Goal: Task Accomplishment & Management: Complete application form

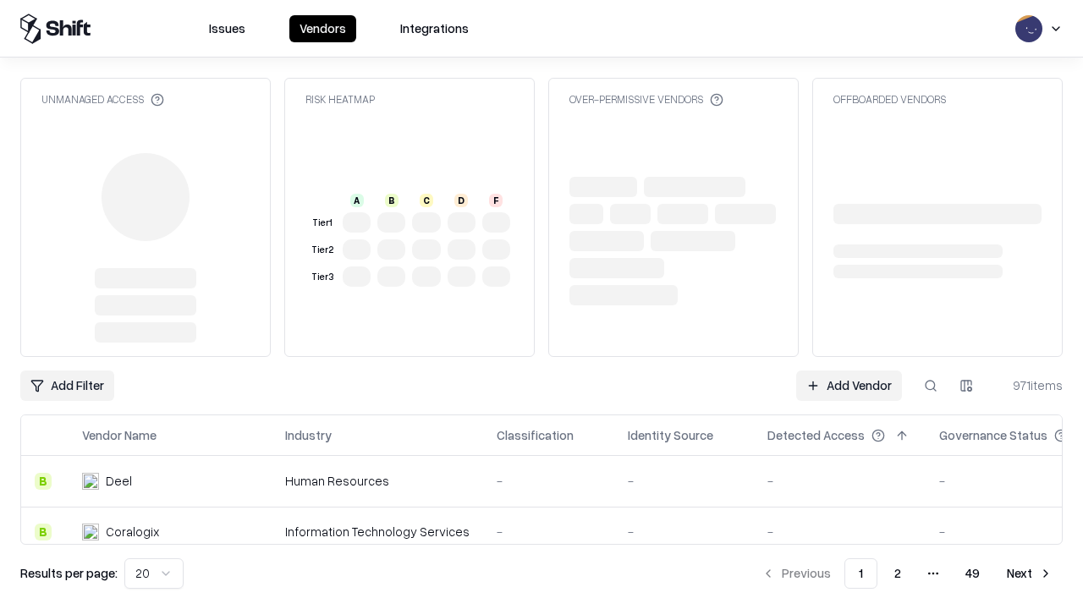
click at [848, 371] on link "Add Vendor" at bounding box center [849, 386] width 106 height 30
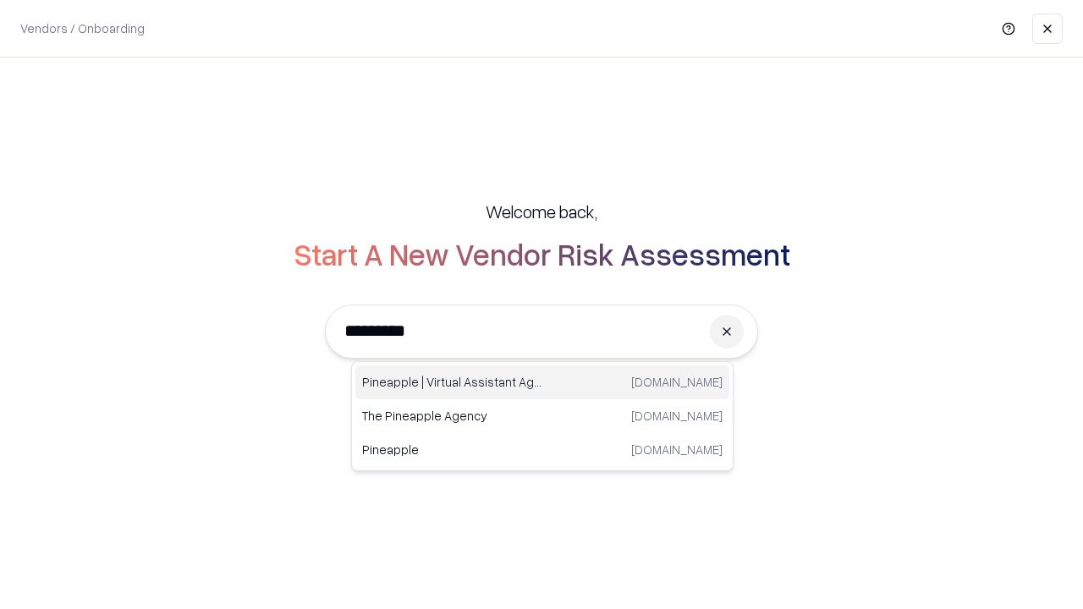
click at [542, 382] on div "Pineapple | Virtual Assistant Agency [DOMAIN_NAME]" at bounding box center [542, 382] width 374 height 34
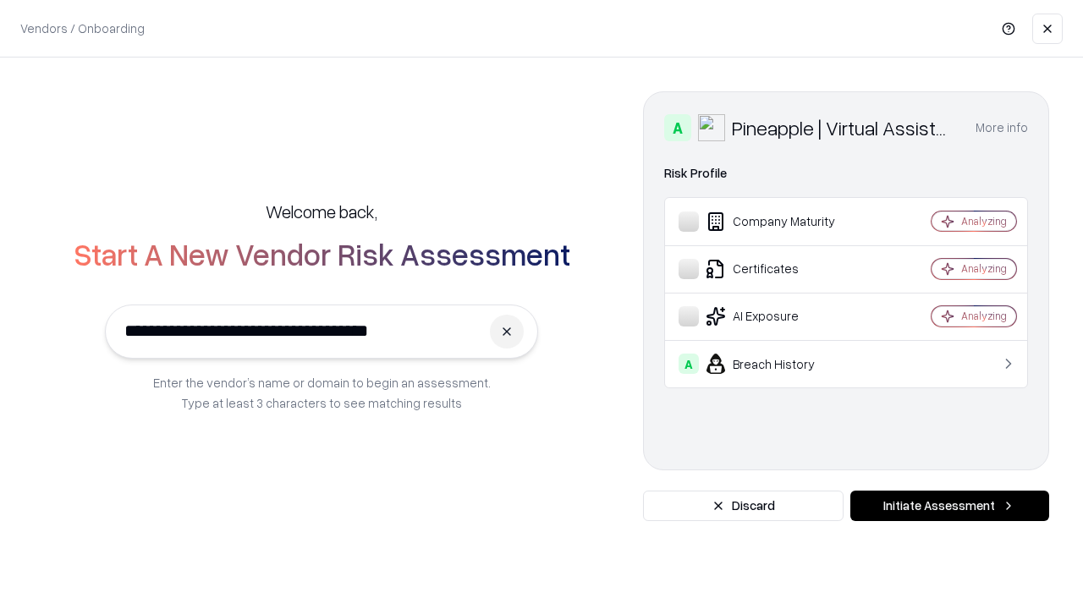
type input "**********"
click at [949, 506] on button "Initiate Assessment" at bounding box center [949, 506] width 199 height 30
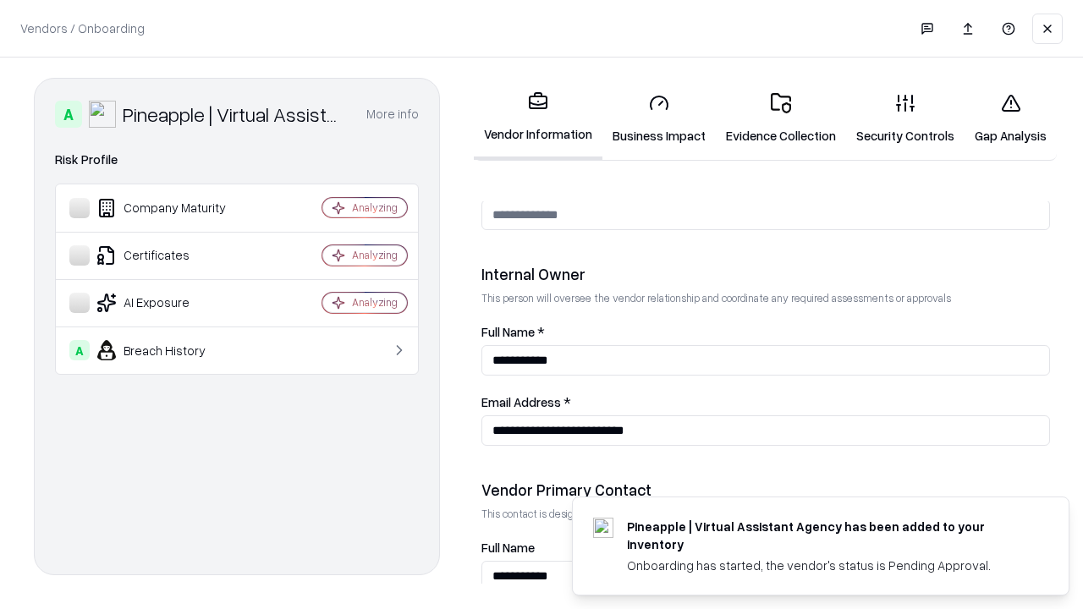
scroll to position [876, 0]
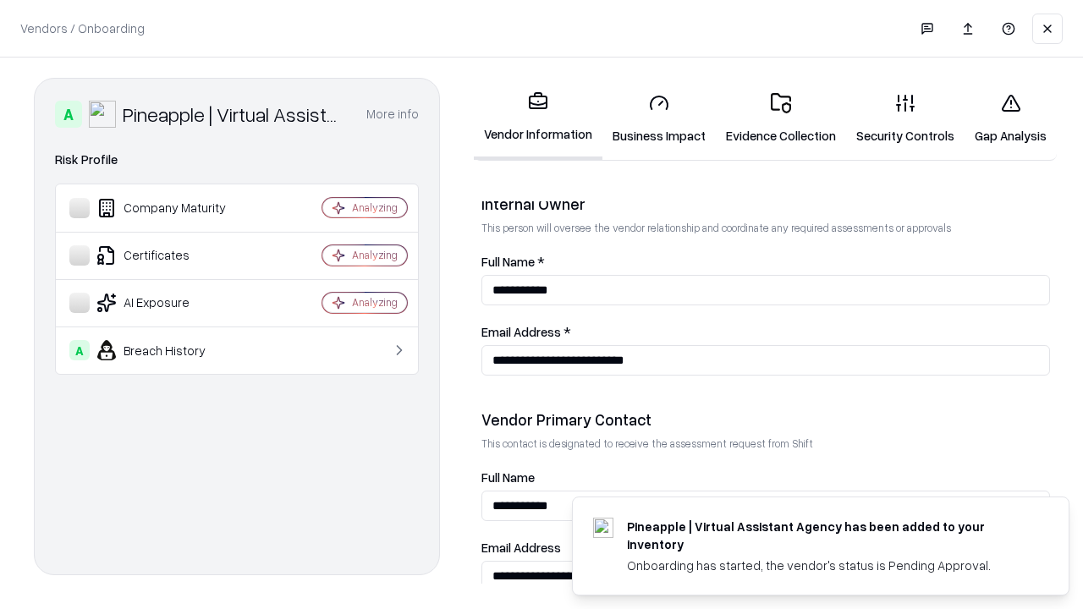
click at [659, 118] on link "Business Impact" at bounding box center [658, 119] width 113 height 79
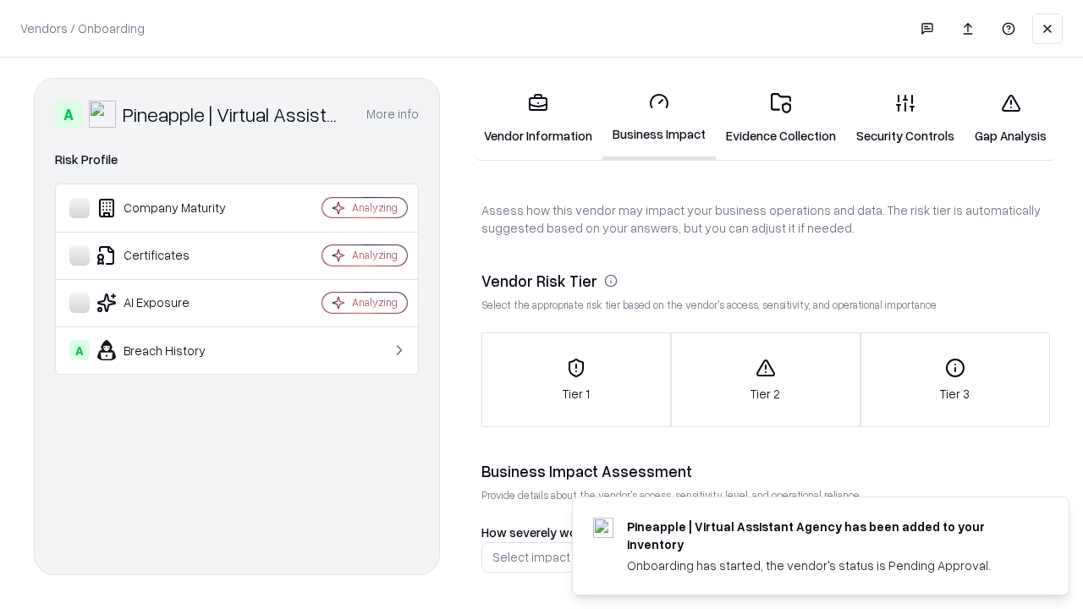
click at [575, 380] on div "Tier 1" at bounding box center [576, 380] width 188 height 45
click at [1010, 118] on link "Gap Analysis" at bounding box center [1010, 119] width 92 height 79
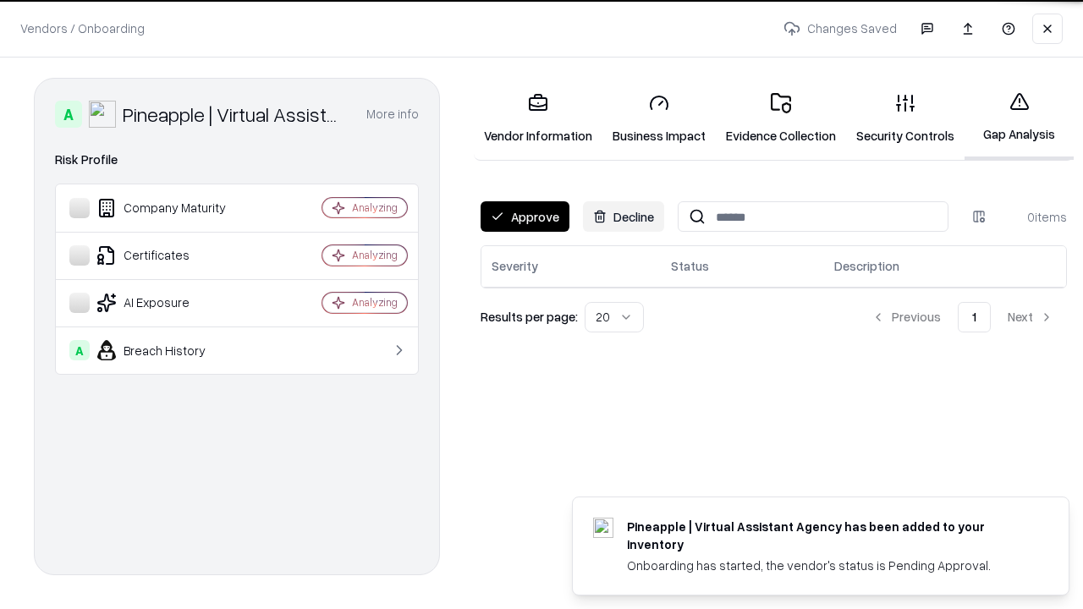
click at [524, 217] on button "Approve" at bounding box center [524, 216] width 89 height 30
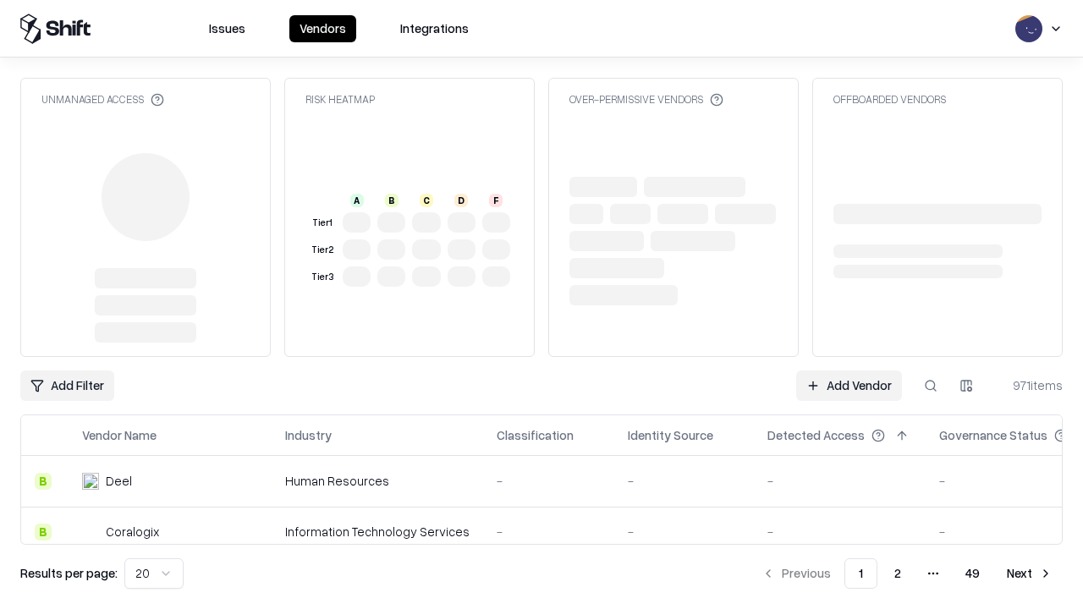
click at [848, 386] on link "Add Vendor" at bounding box center [849, 386] width 106 height 30
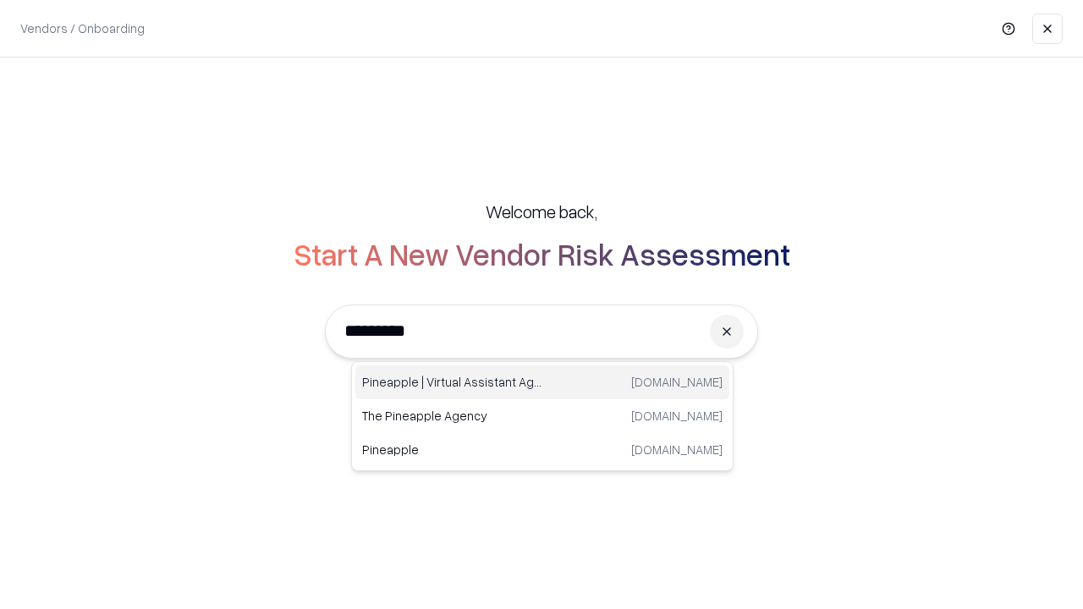
click at [542, 382] on div "Pineapple | Virtual Assistant Agency [DOMAIN_NAME]" at bounding box center [542, 382] width 374 height 34
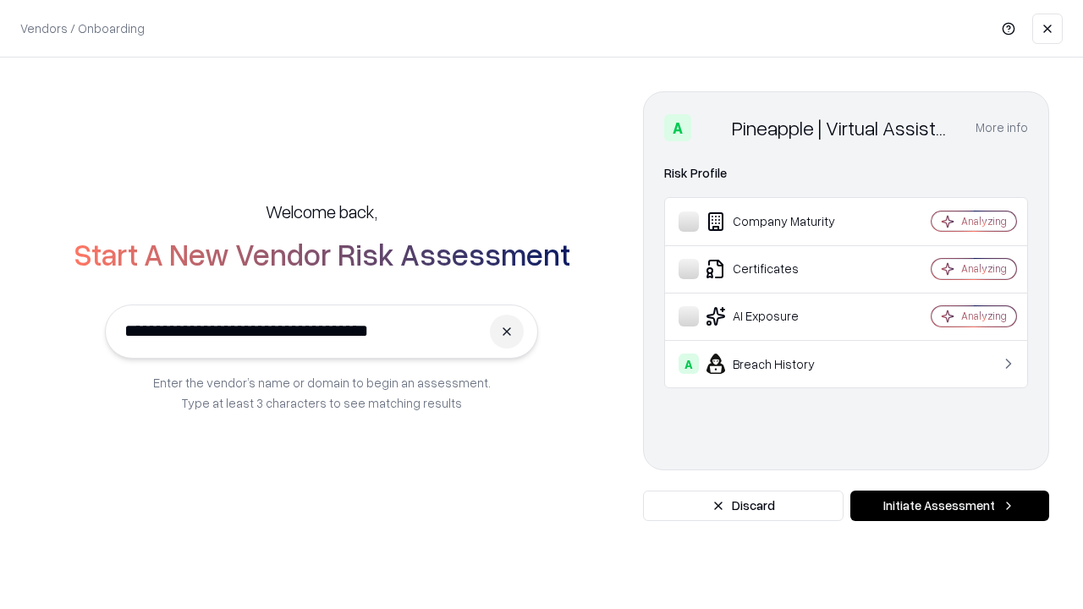
type input "**********"
click at [949, 506] on button "Initiate Assessment" at bounding box center [949, 506] width 199 height 30
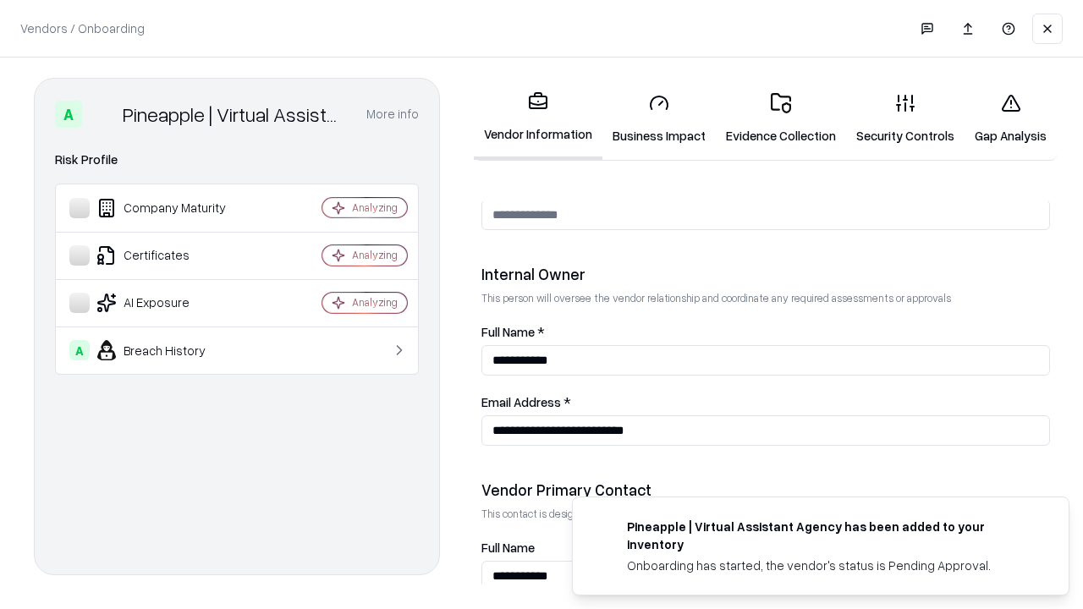
scroll to position [876, 0]
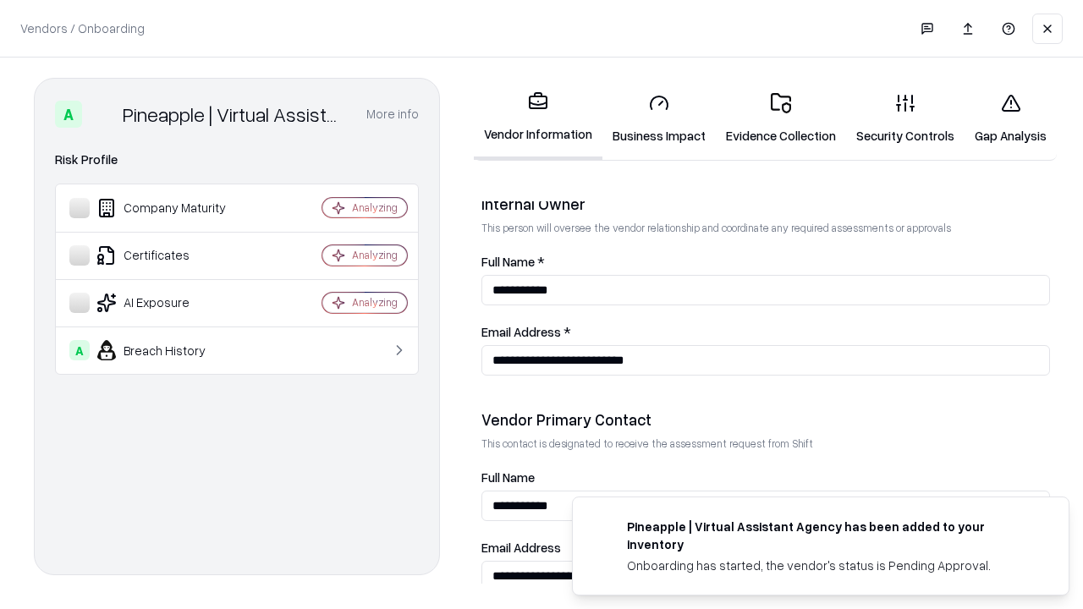
click at [1010, 118] on link "Gap Analysis" at bounding box center [1010, 119] width 92 height 79
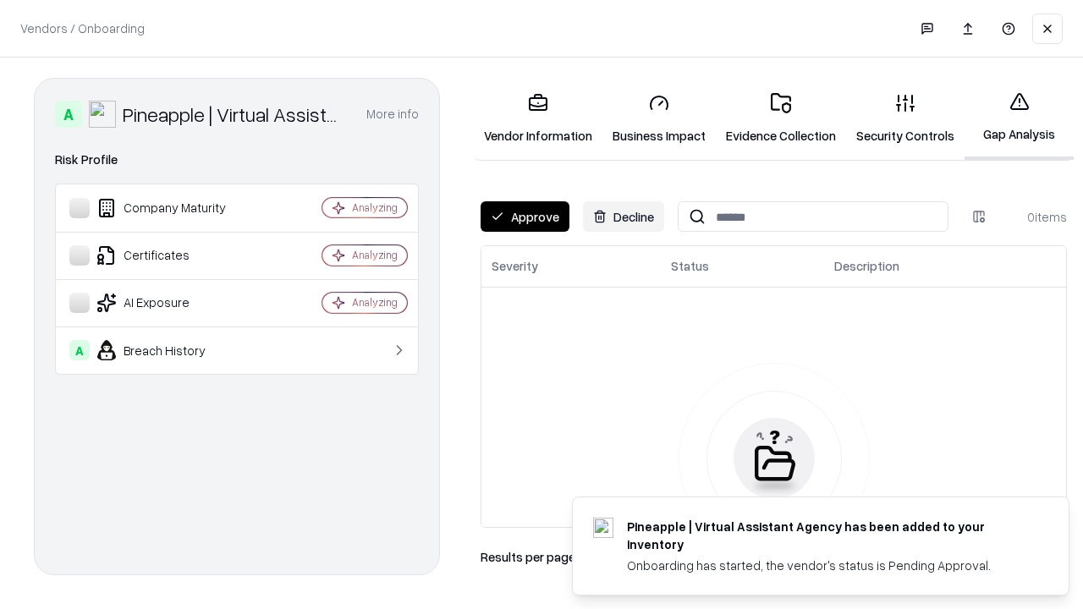
click at [524, 217] on button "Approve" at bounding box center [524, 216] width 89 height 30
